Goal: Information Seeking & Learning: Understand process/instructions

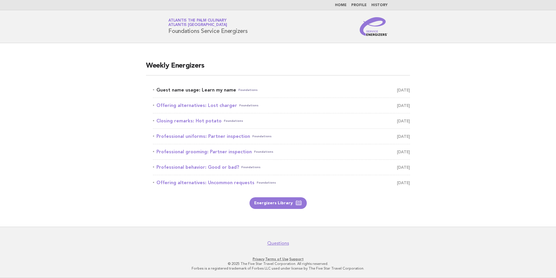
click at [204, 88] on link "Guest name usage: Learn my name Foundations [DATE]" at bounding box center [281, 90] width 257 height 8
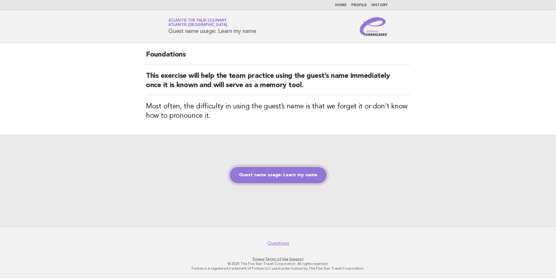
click at [270, 178] on link "Guest name usage: Learn my name" at bounding box center [278, 175] width 97 height 16
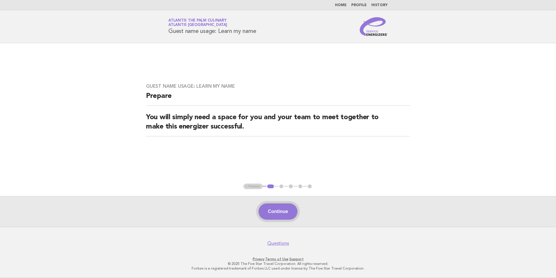
click at [274, 211] on button "Continue" at bounding box center [278, 211] width 39 height 16
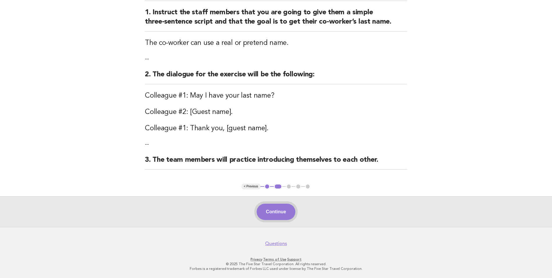
click at [275, 211] on button "Continue" at bounding box center [276, 211] width 39 height 16
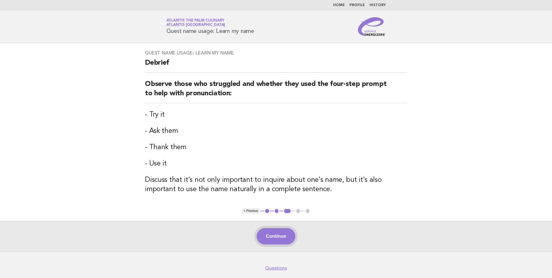
click at [275, 232] on button "Continue" at bounding box center [276, 236] width 39 height 16
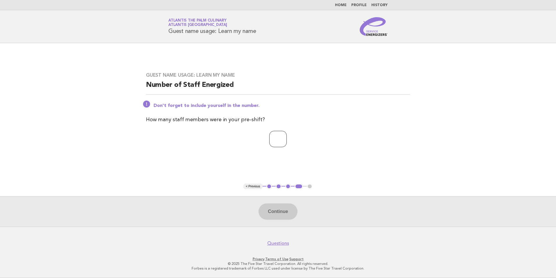
click at [287, 135] on input "number" at bounding box center [277, 139] width 17 height 16
click at [287, 138] on input "*" at bounding box center [277, 139] width 17 height 16
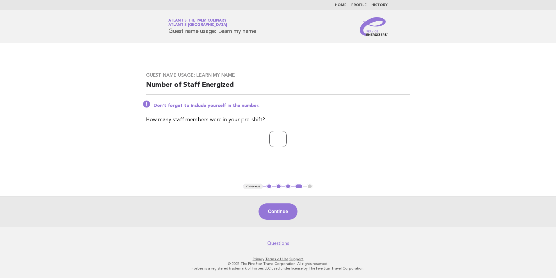
click at [287, 138] on input "*" at bounding box center [277, 139] width 17 height 16
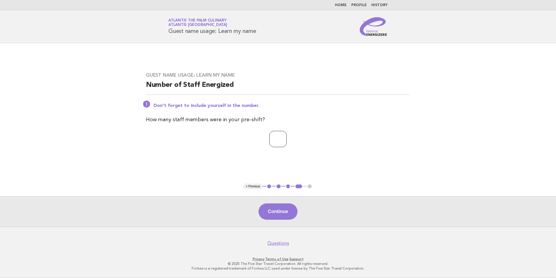
type input "**"
click at [287, 138] on input "**" at bounding box center [277, 139] width 17 height 16
click at [275, 214] on button "Continue" at bounding box center [278, 211] width 39 height 16
